Goal: Contribute content

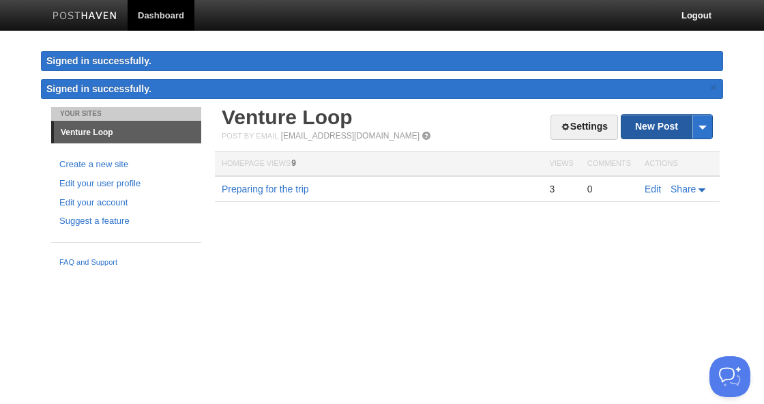
click at [672, 128] on link "New Post" at bounding box center [667, 127] width 91 height 24
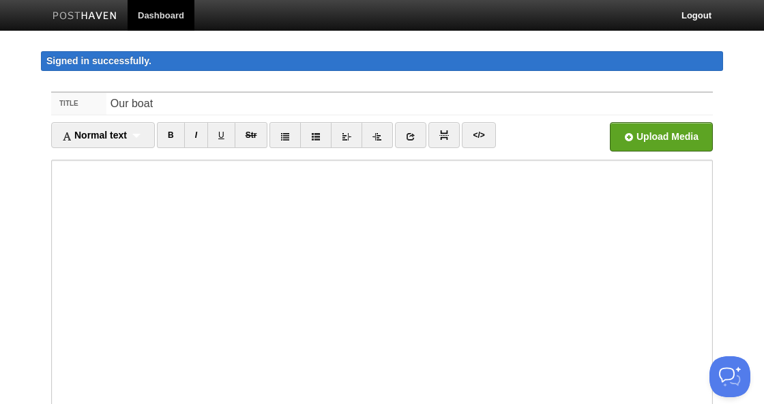
type input "Our boat"
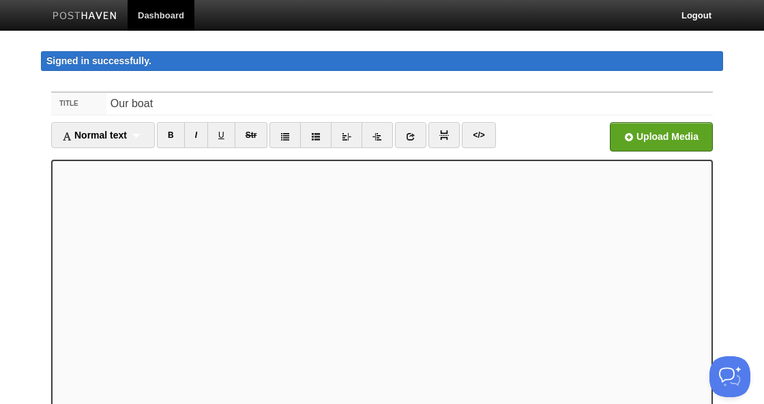
click at [525, 126] on ul "Normal text Normal text Heading 1 Heading 2 Heading 3 B I U Str × </>" at bounding box center [299, 138] width 497 height 33
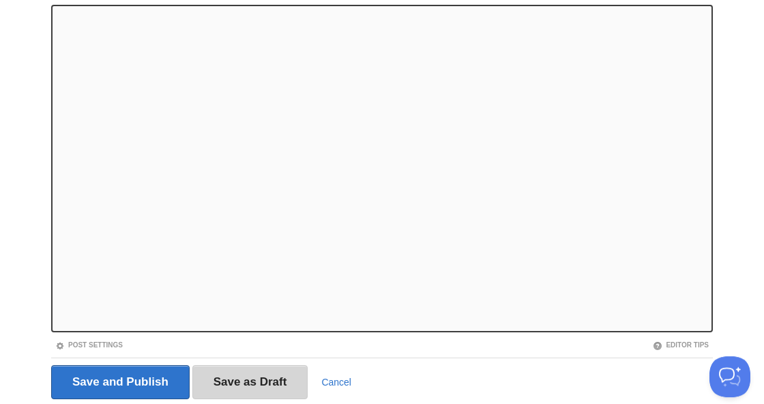
scroll to position [160, 0]
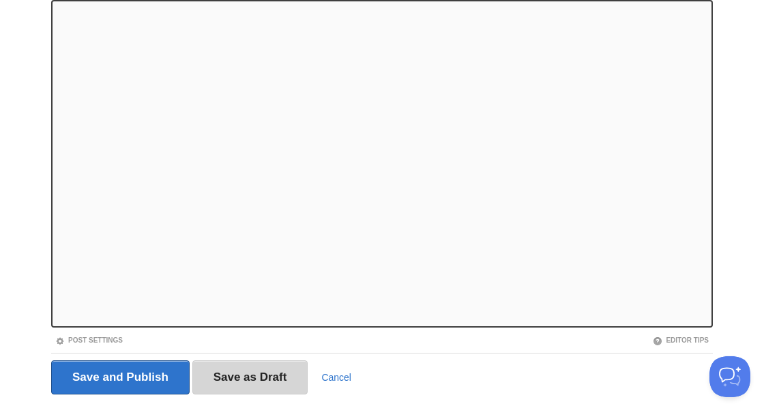
click at [261, 390] on input "Save as Draft" at bounding box center [250, 377] width 116 height 34
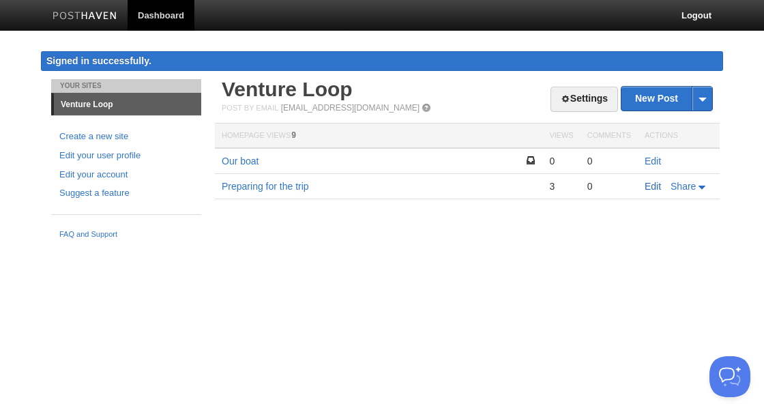
click at [646, 184] on link "Edit" at bounding box center [653, 186] width 16 height 11
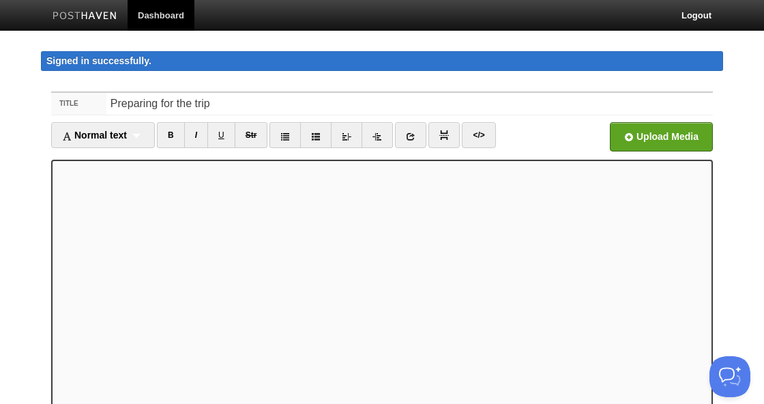
scroll to position [164, 0]
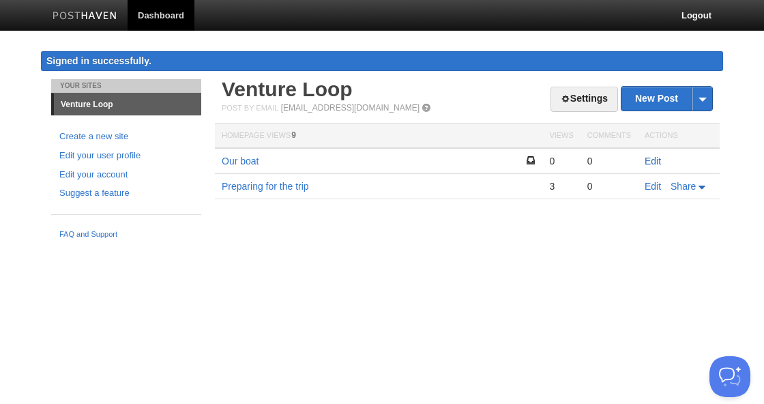
click at [652, 158] on link "Edit" at bounding box center [653, 161] width 16 height 11
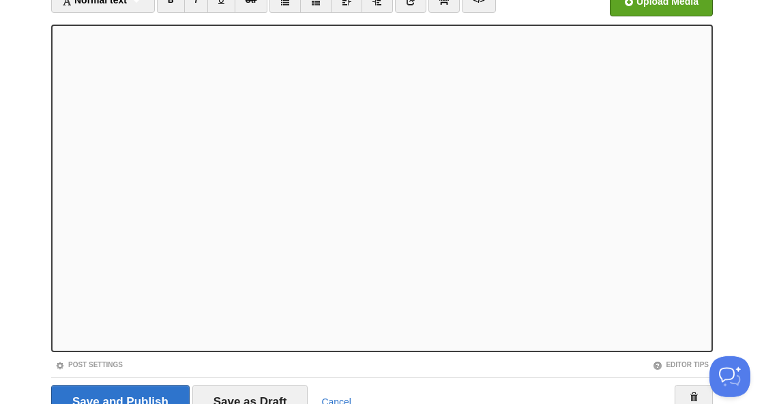
scroll to position [136, 0]
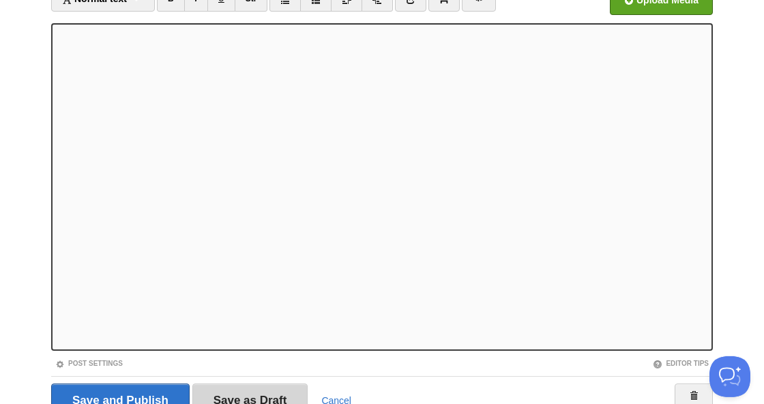
click at [227, 396] on input "Save as Draft" at bounding box center [250, 401] width 116 height 34
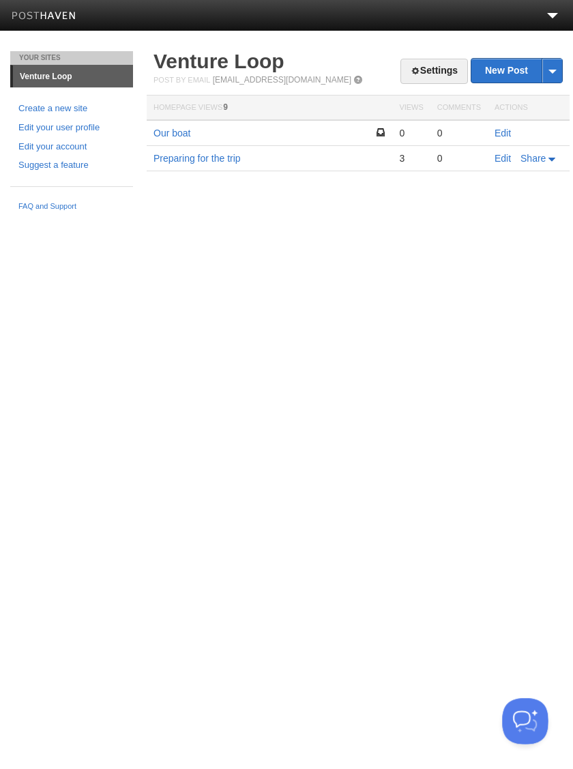
click at [525, 721] on button "Open Beacon popover" at bounding box center [522, 718] width 41 height 41
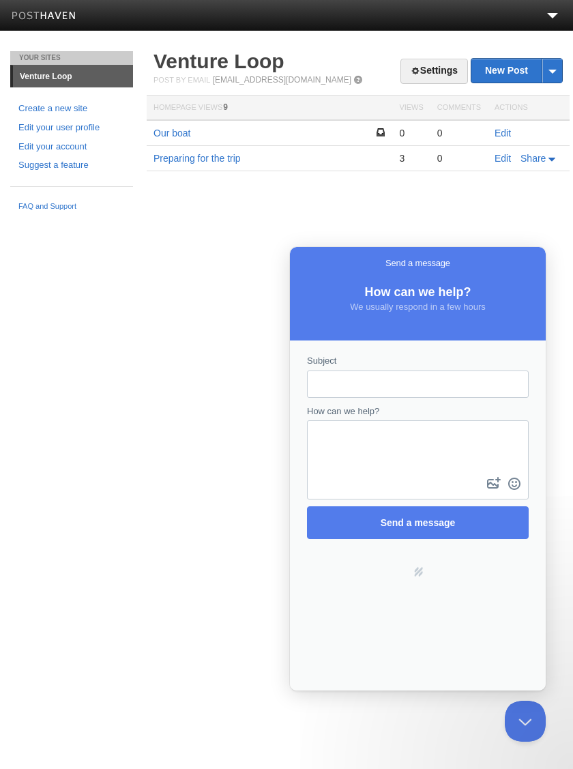
click at [211, 218] on html "Dashboard Logout Your Sites Venture Loop Create a new site Edit your user profi…" at bounding box center [286, 109] width 573 height 218
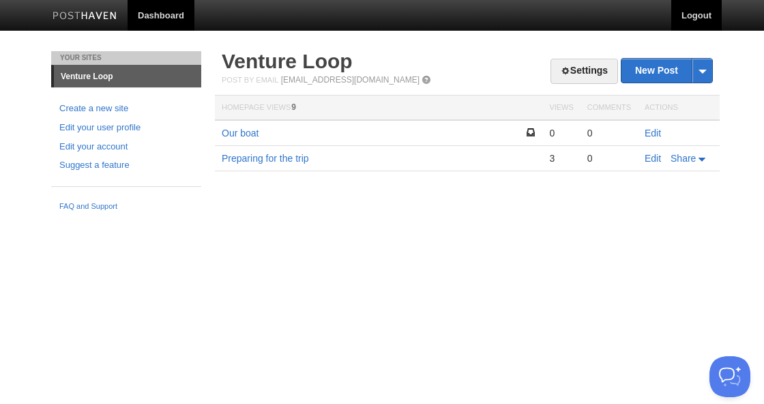
click at [699, 10] on link "Logout" at bounding box center [697, 15] width 50 height 31
